Goal: Transaction & Acquisition: Purchase product/service

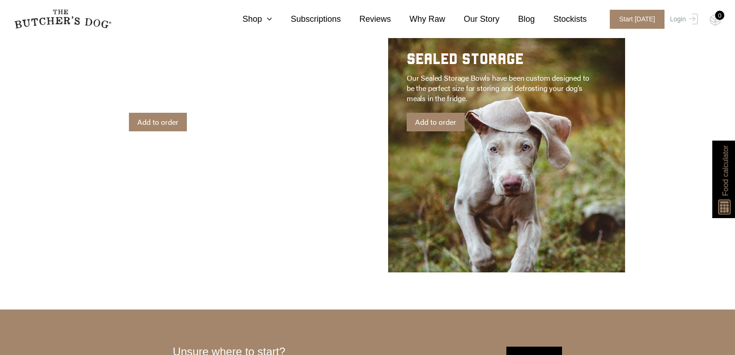
scroll to position [1841, 0]
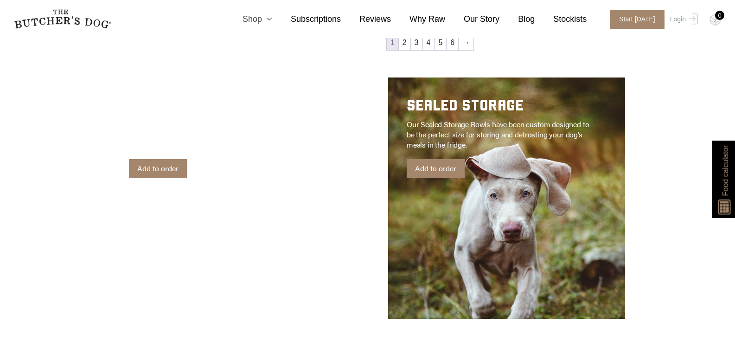
click at [269, 22] on link "Shop" at bounding box center [248, 19] width 48 height 13
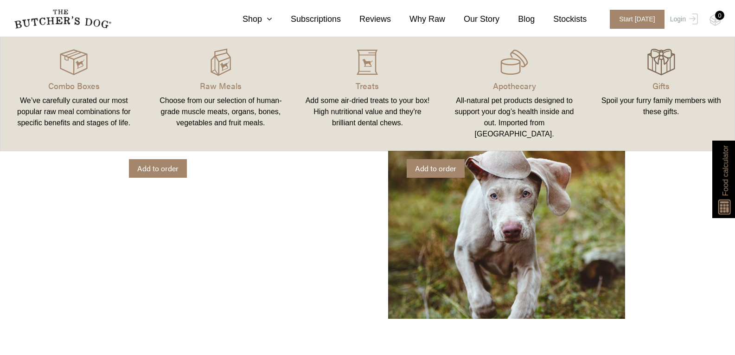
click at [662, 70] on img at bounding box center [661, 62] width 28 height 28
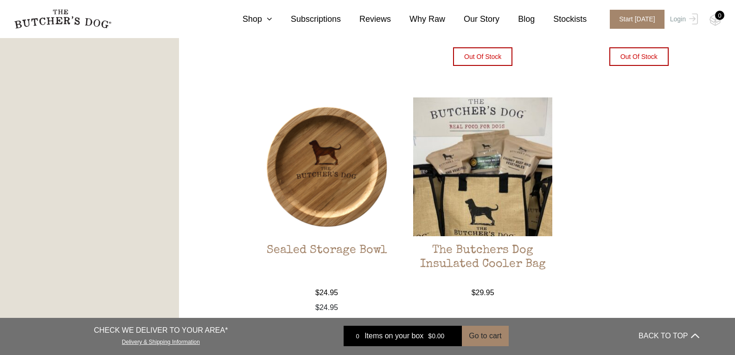
scroll to position [696, 0]
click at [333, 187] on img at bounding box center [326, 166] width 139 height 139
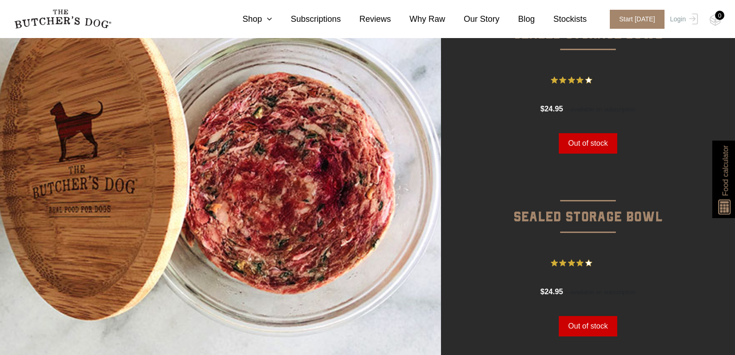
scroll to position [93, 0]
